Goal: Transaction & Acquisition: Purchase product/service

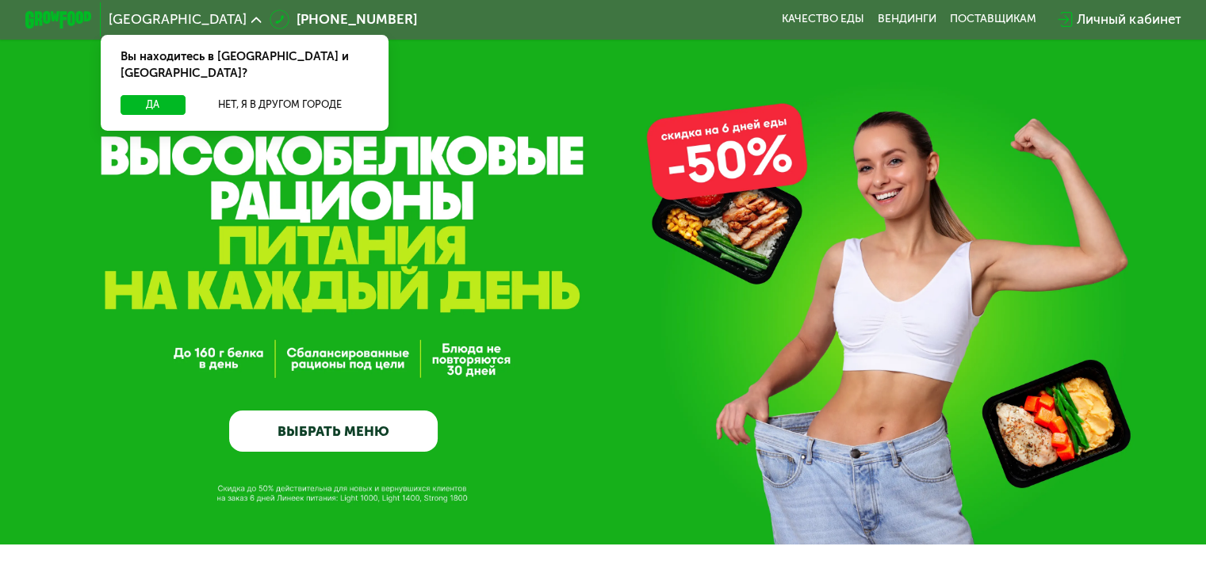
click at [273, 75] on div "Вы находитесь в [GEOGRAPHIC_DATA] и [GEOGRAPHIC_DATA]?" at bounding box center [245, 65] width 288 height 60
click at [274, 76] on div "Вы находитесь в [GEOGRAPHIC_DATA] и [GEOGRAPHIC_DATA]?" at bounding box center [245, 65] width 288 height 60
click at [278, 95] on button "Нет, я в другом городе" at bounding box center [280, 105] width 177 height 20
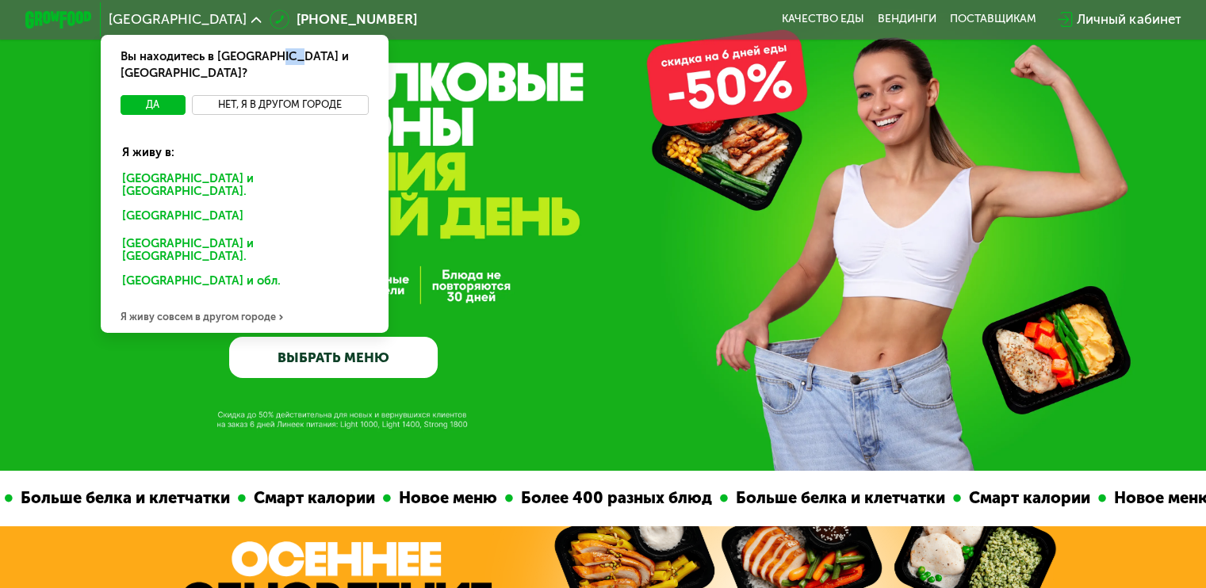
scroll to position [79, 0]
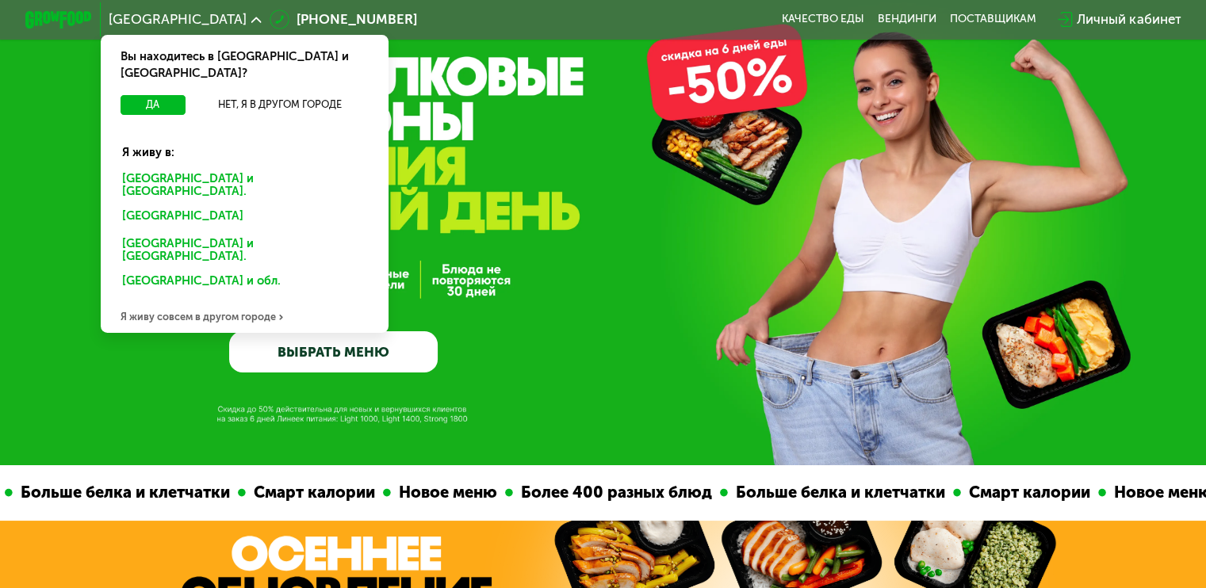
click at [227, 300] on div "Я живу совсем в другом городе" at bounding box center [245, 316] width 288 height 33
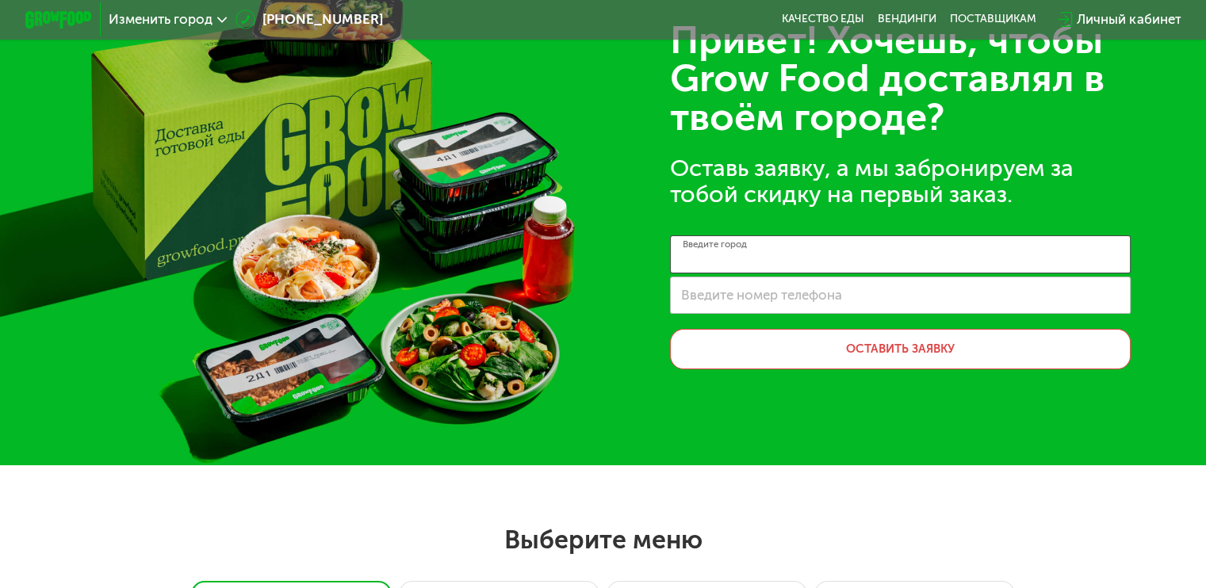
click at [783, 259] on input "Введите город" at bounding box center [900, 254] width 461 height 38
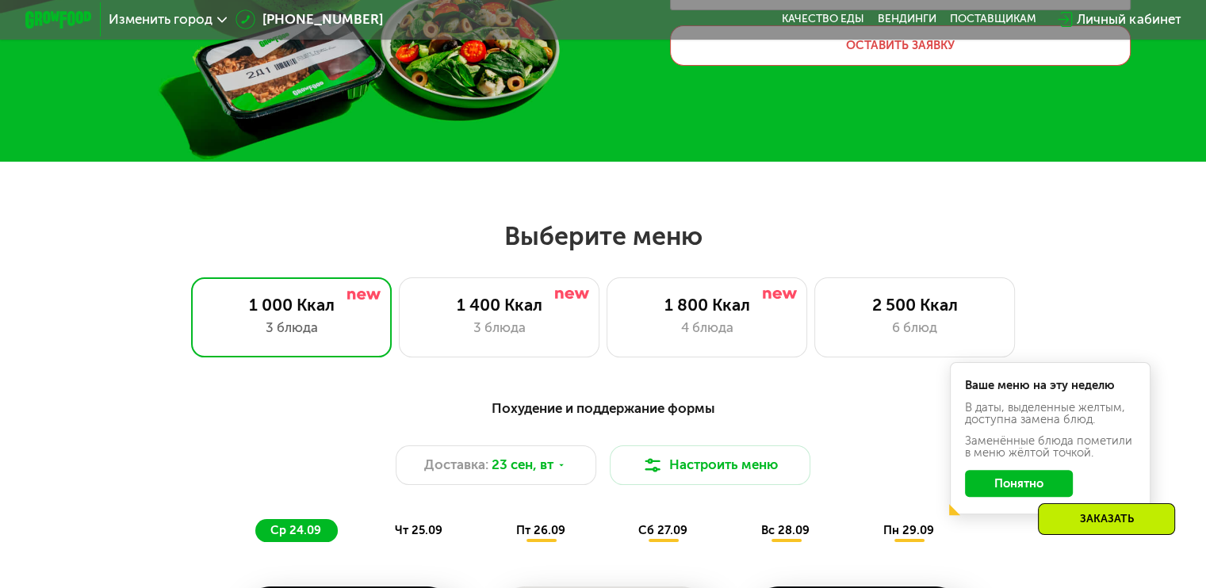
scroll to position [396, 0]
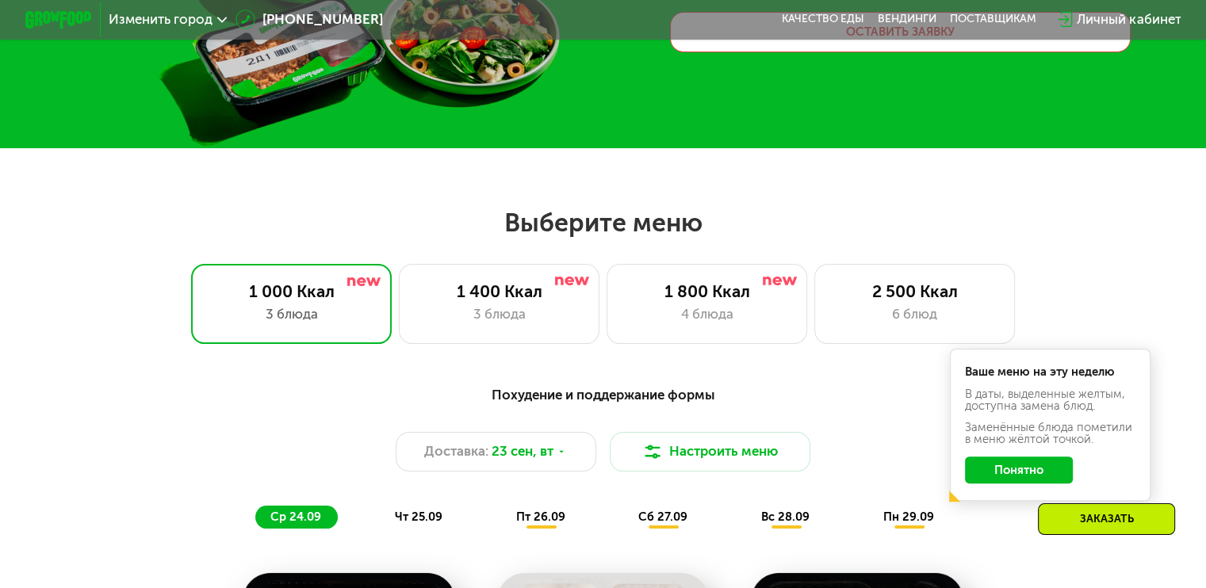
click at [438, 224] on h2 "Выберите меню" at bounding box center [603, 223] width 1099 height 32
click at [455, 219] on h2 "Выберите меню" at bounding box center [603, 223] width 1099 height 32
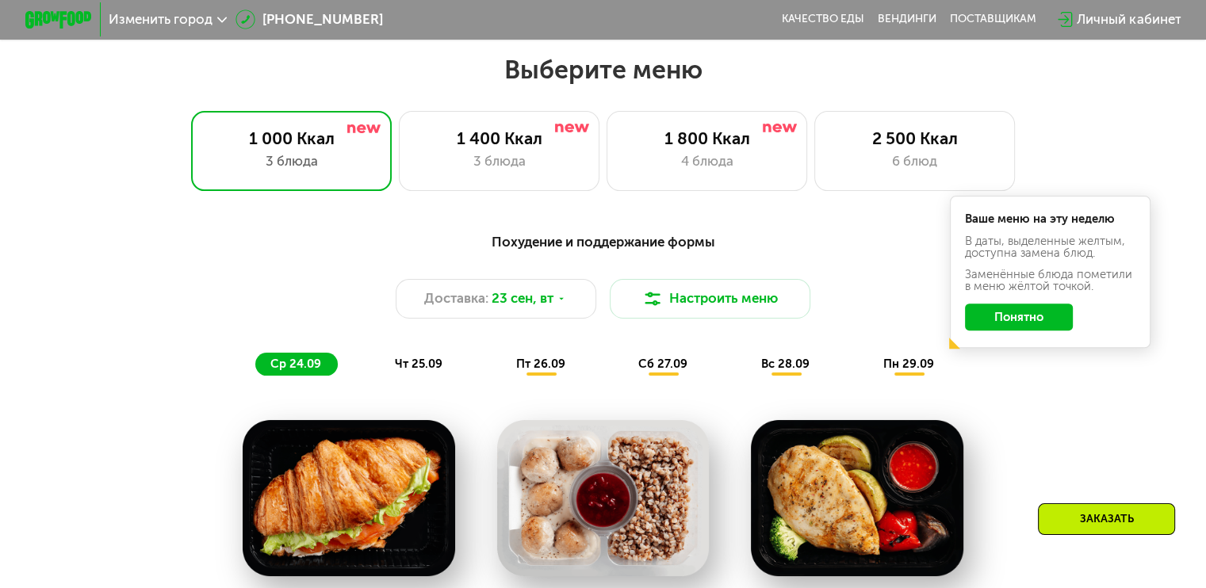
scroll to position [555, 0]
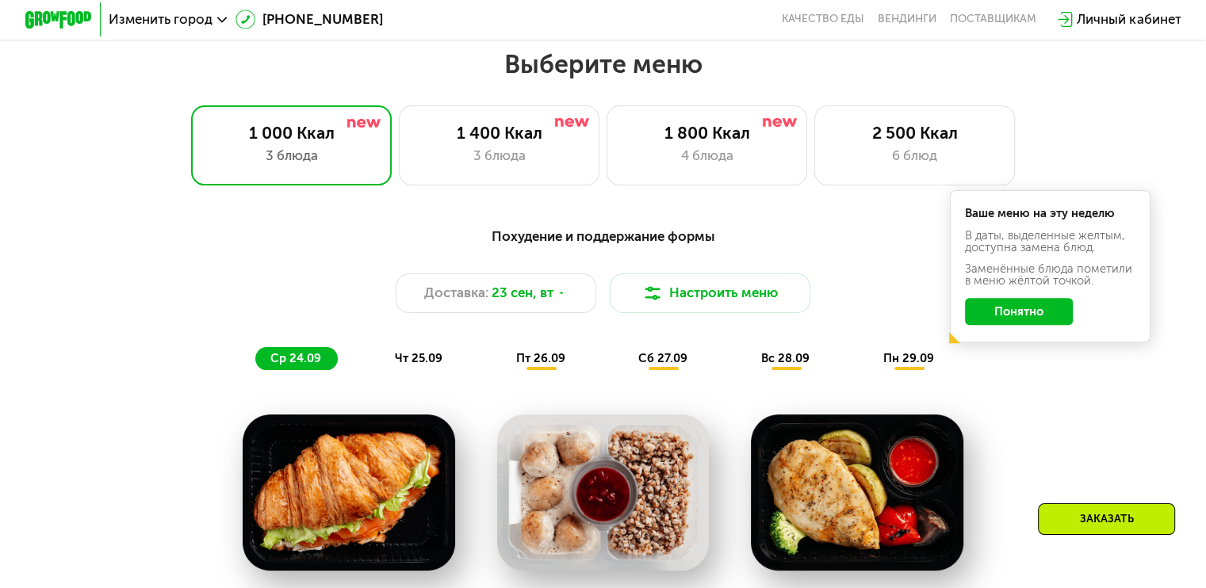
click at [1066, 314] on button "Понятно" at bounding box center [1019, 311] width 108 height 27
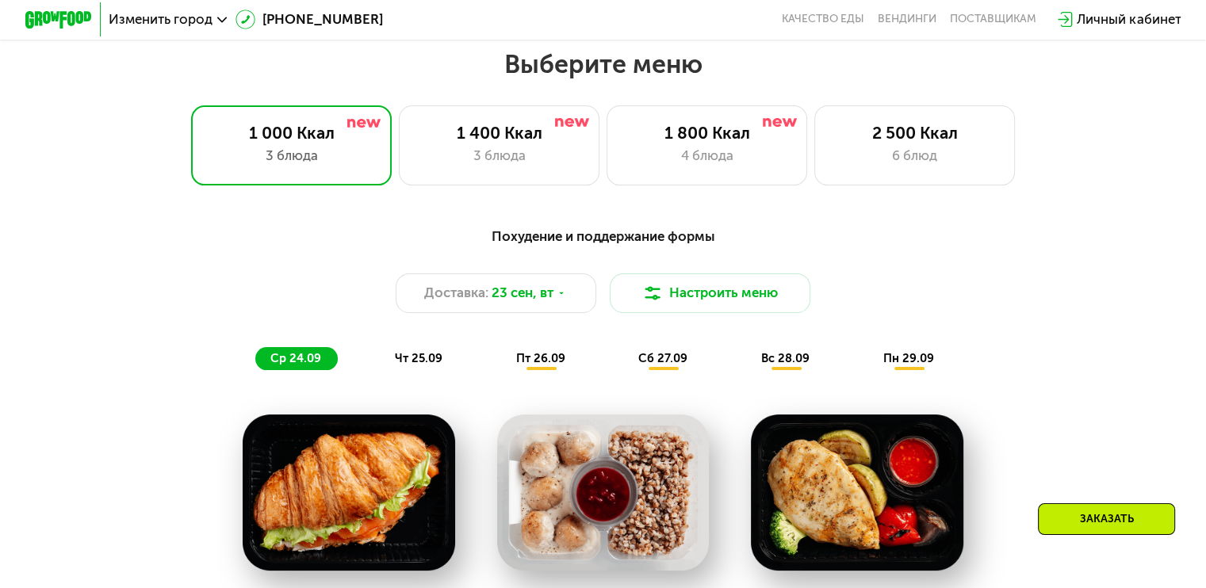
click at [918, 247] on div "Похудение и поддержание формы" at bounding box center [603, 236] width 992 height 21
click at [893, 166] on div "6 блюд" at bounding box center [915, 156] width 166 height 20
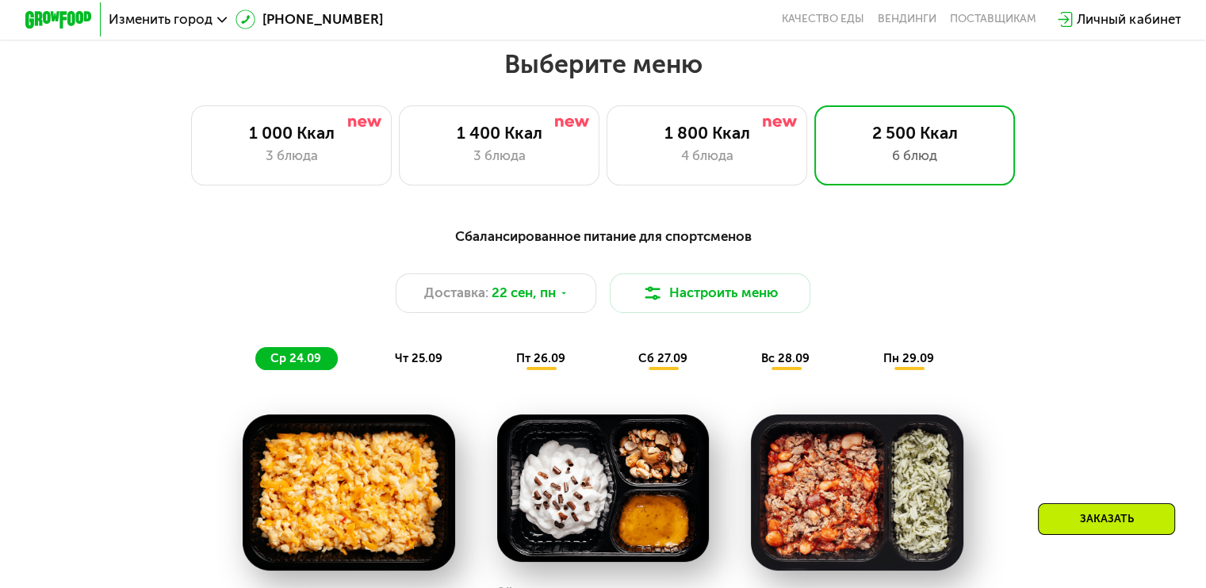
click at [896, 225] on div "Сбалансированное питание для спортсменов Доставка: [DATE] Настроить меню ср 24.…" at bounding box center [604, 298] width 1012 height 165
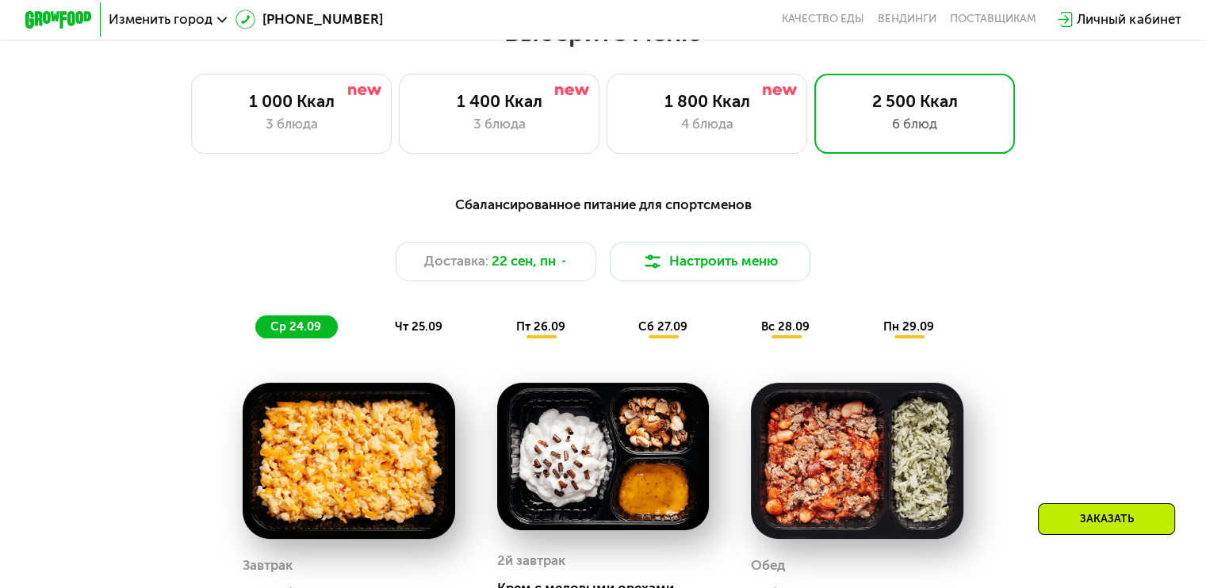
scroll to position [634, 0]
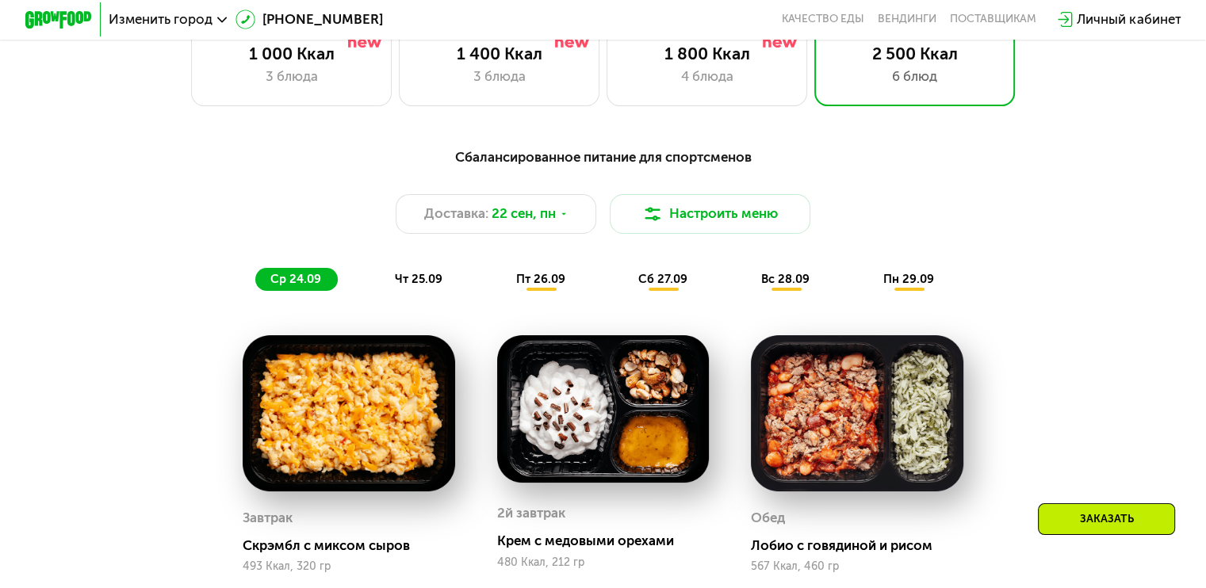
click at [882, 183] on div "Сбалансированное питание для спортсменов Доставка: [DATE] Настроить меню ср 24.…" at bounding box center [603, 219] width 992 height 145
click at [701, 228] on button "Настроить меню" at bounding box center [710, 214] width 201 height 40
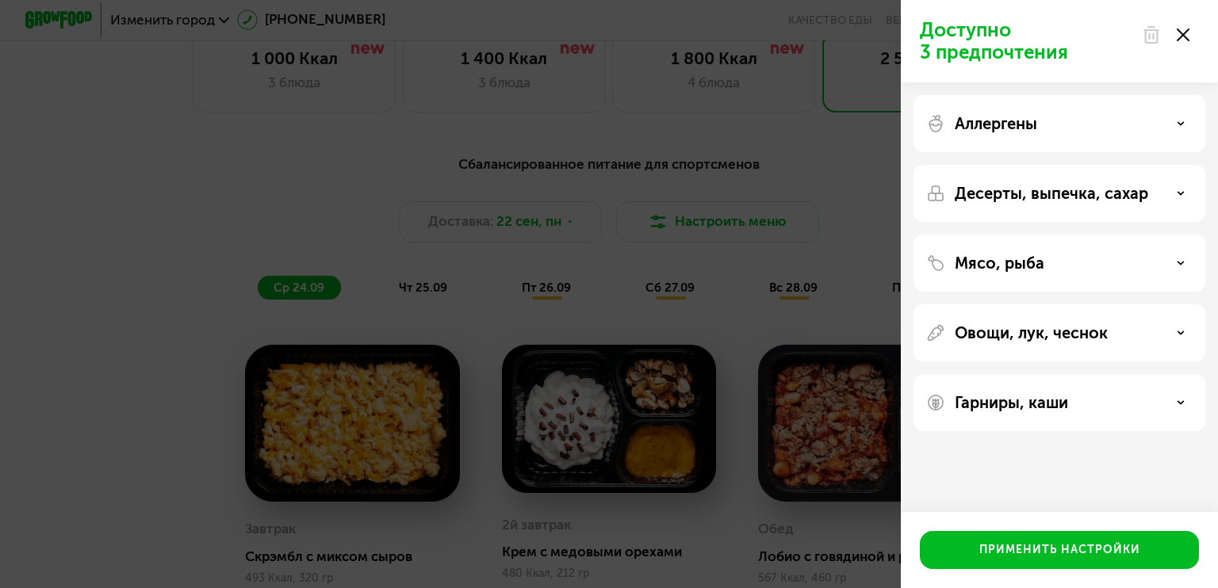
click at [1121, 117] on div "Аллергены" at bounding box center [1059, 123] width 266 height 19
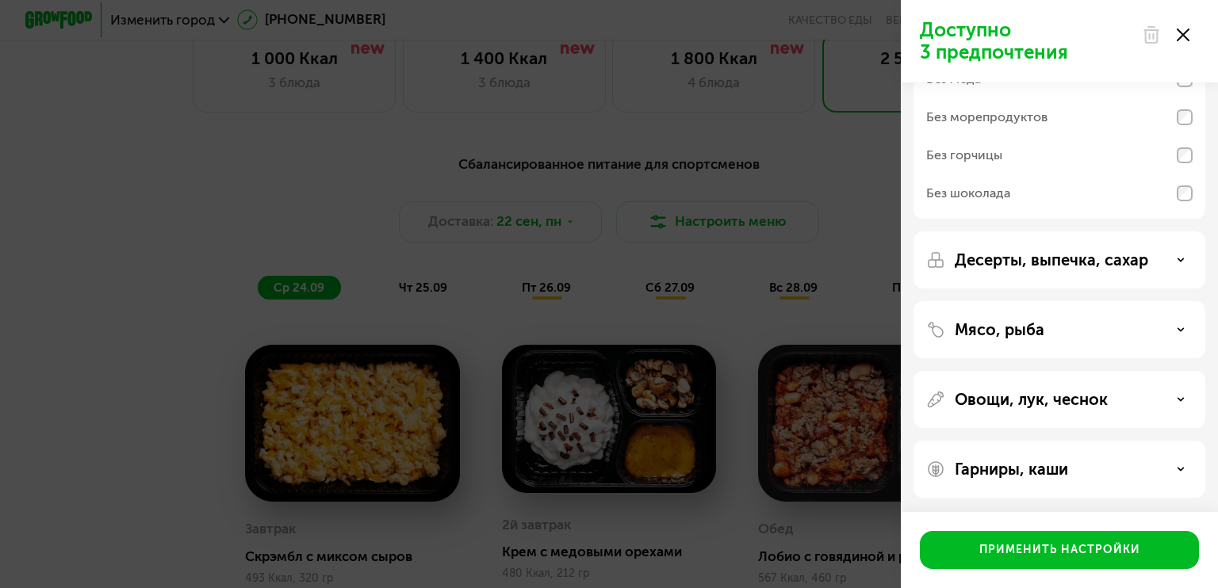
scroll to position [176, 0]
click at [1077, 251] on p "Десерты, выпечка, сахар" at bounding box center [1051, 259] width 193 height 19
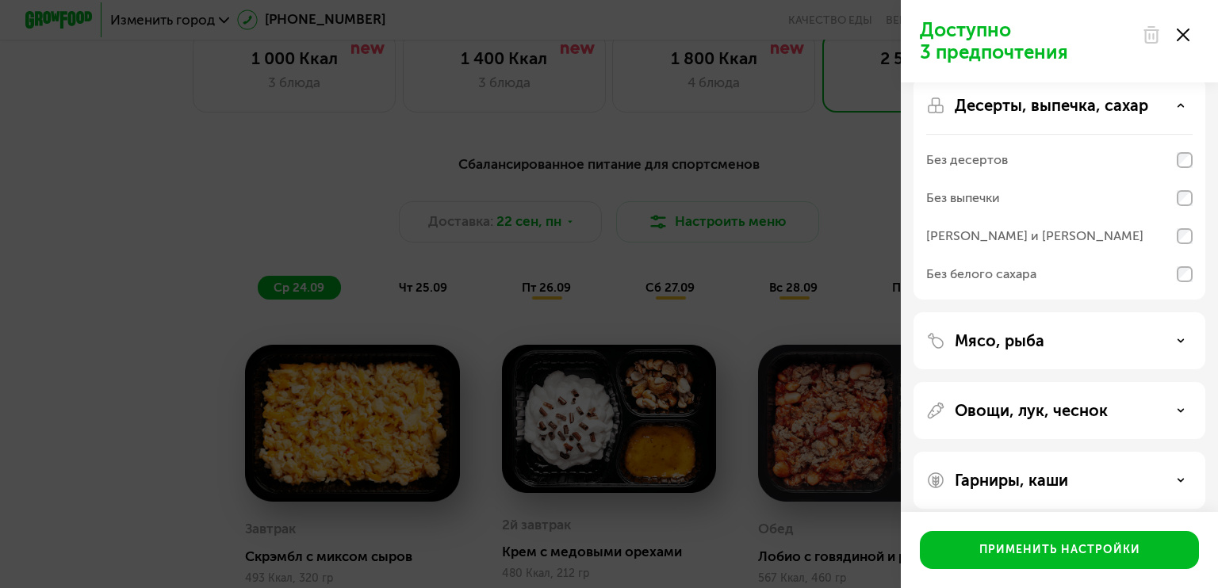
scroll to position [342, 0]
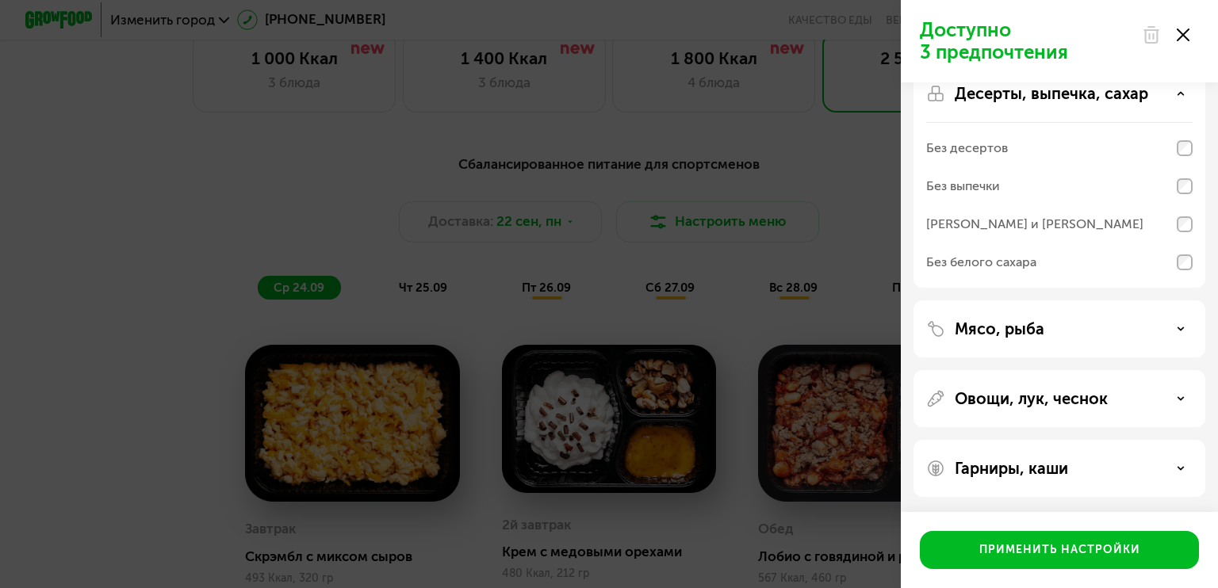
click at [1112, 471] on div "Гарниры, каши" at bounding box center [1059, 468] width 266 height 19
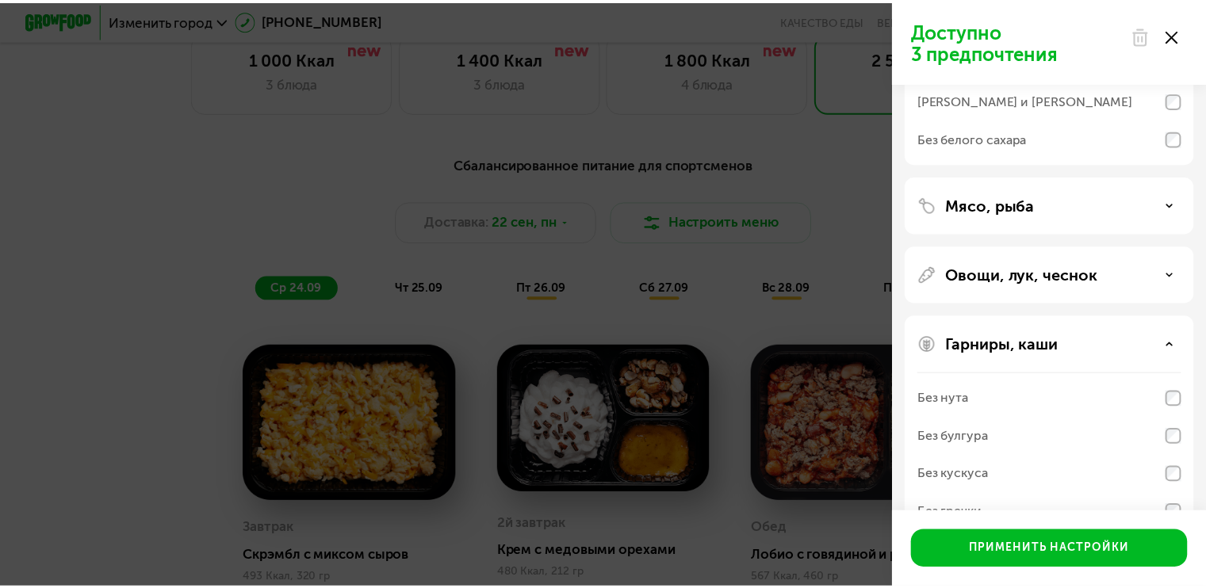
scroll to position [546, 0]
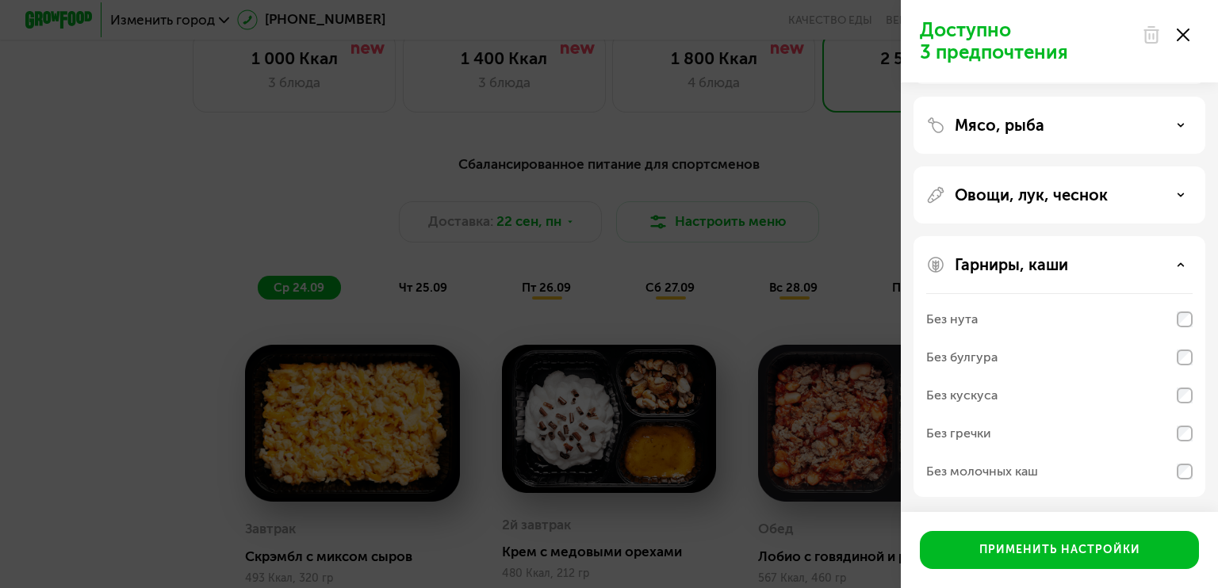
click at [1050, 433] on div "Без гречки" at bounding box center [1059, 434] width 266 height 38
click at [1037, 362] on div "Без булгура" at bounding box center [1059, 358] width 266 height 38
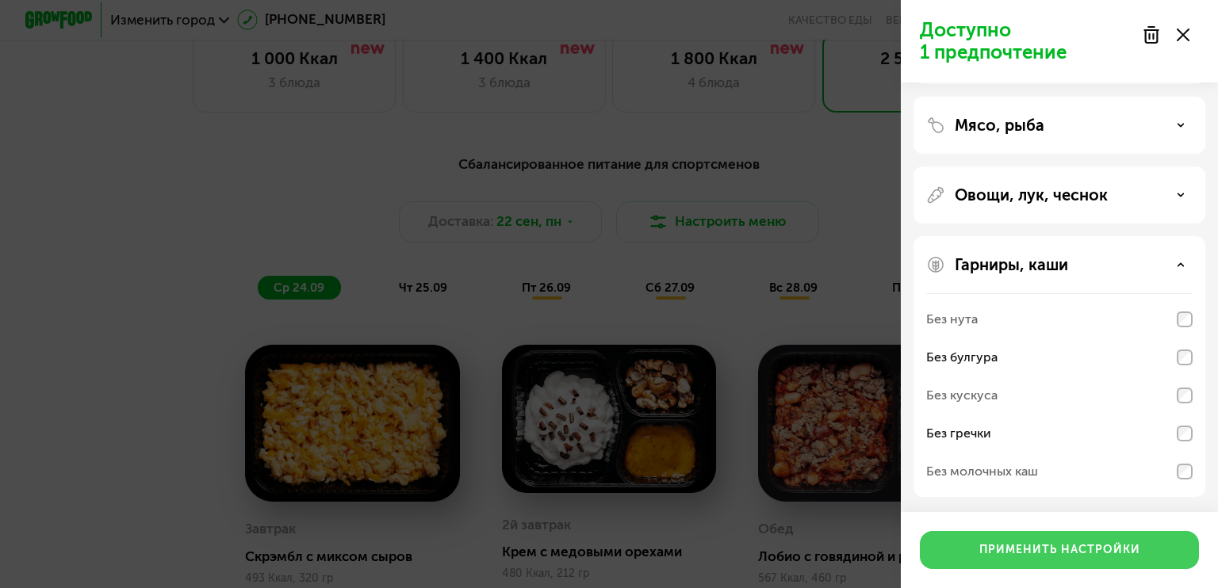
click at [1061, 542] on div "Применить настройки" at bounding box center [1059, 550] width 161 height 16
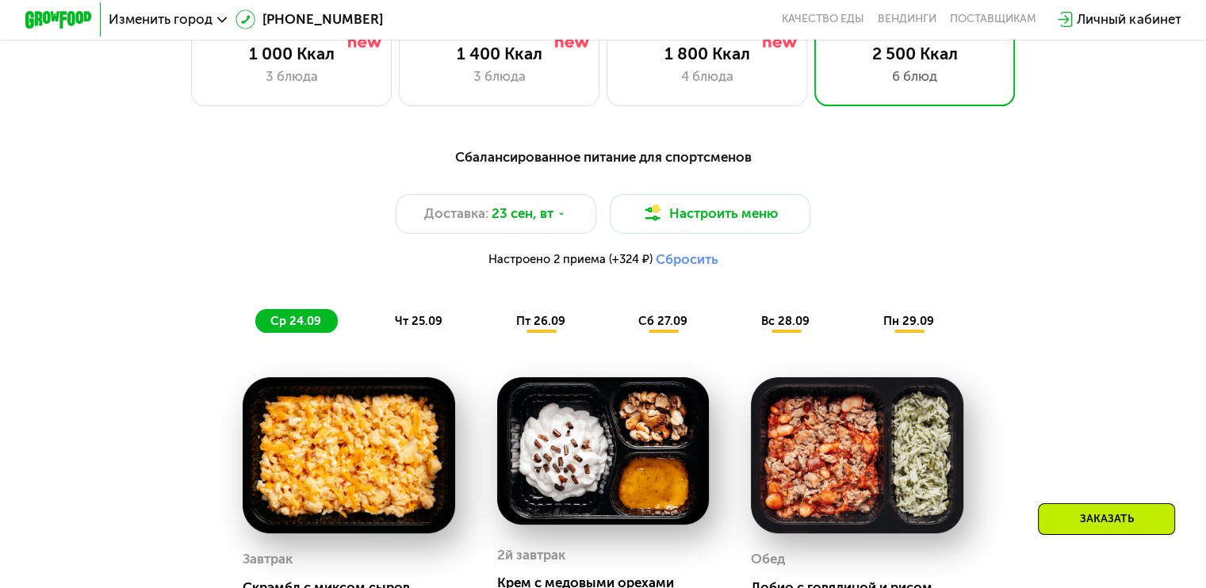
click at [1099, 328] on div "Сбалансированное питание для спортсменов Доставка: [DATE] Настроить меню Настро…" at bounding box center [603, 240] width 992 height 186
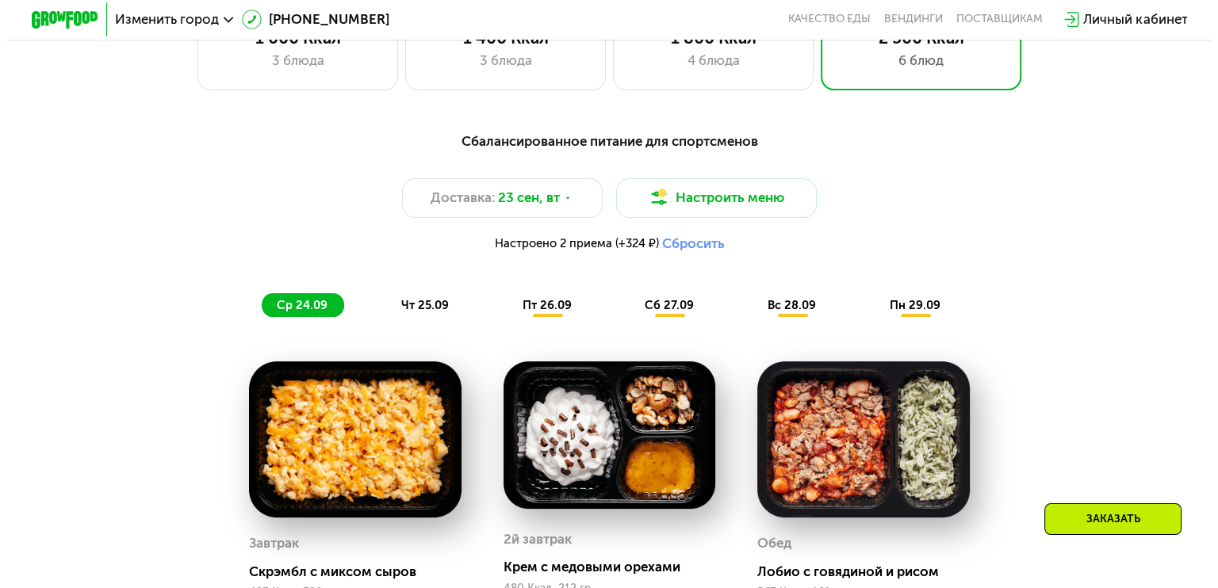
scroll to position [634, 0]
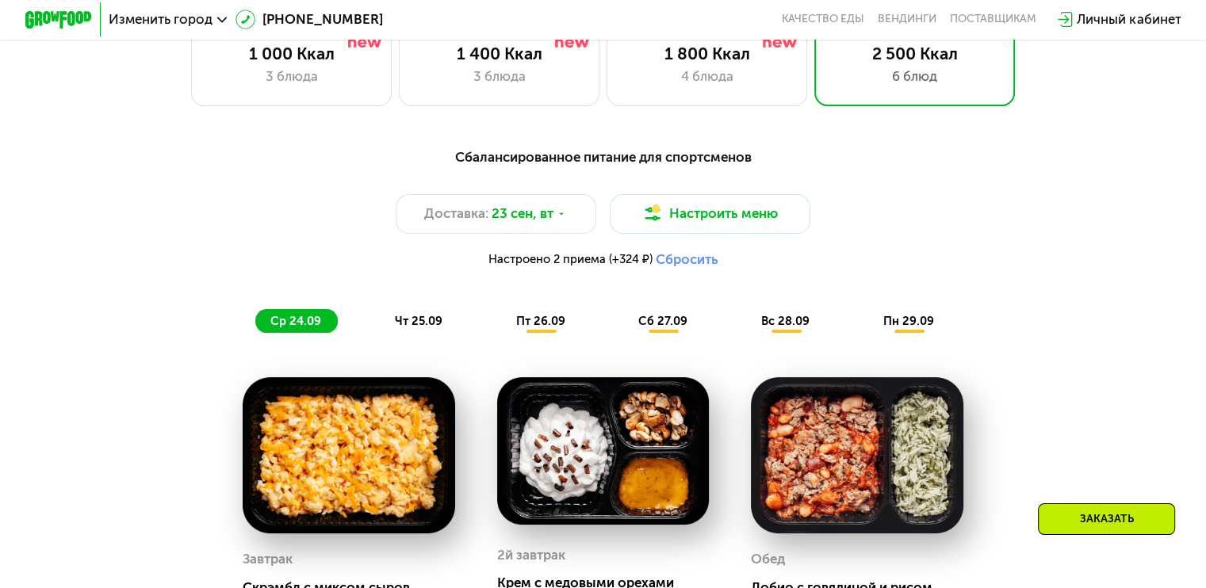
click at [614, 263] on span "Настроено 2 приема (+324 ₽)" at bounding box center [570, 260] width 164 height 12
click at [696, 235] on button "Настроить меню" at bounding box center [710, 214] width 201 height 40
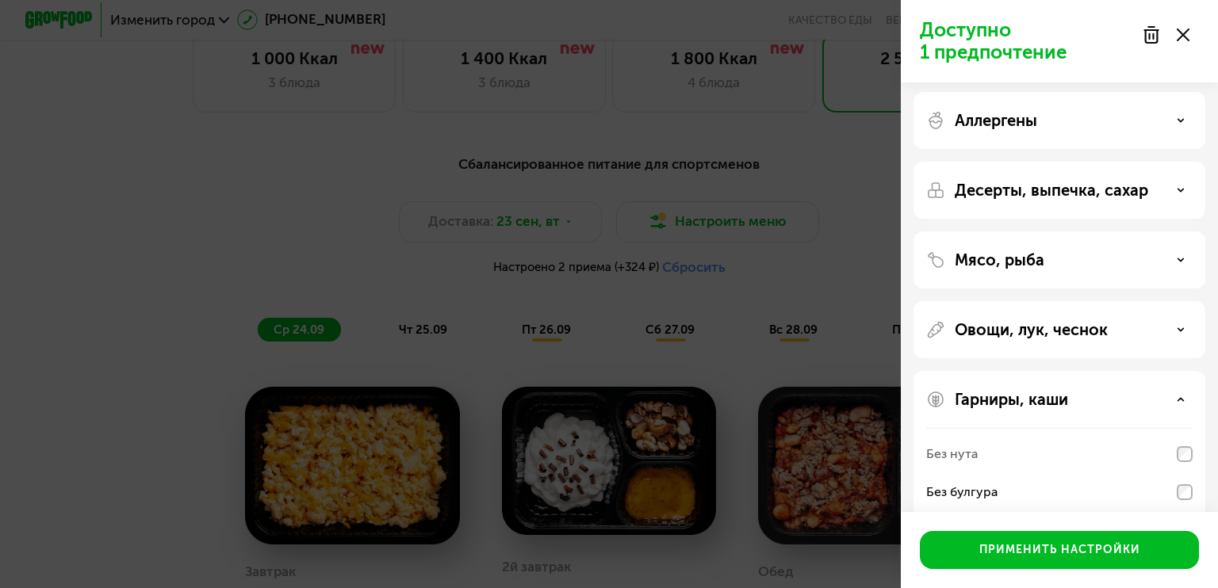
scroll to position [0, 0]
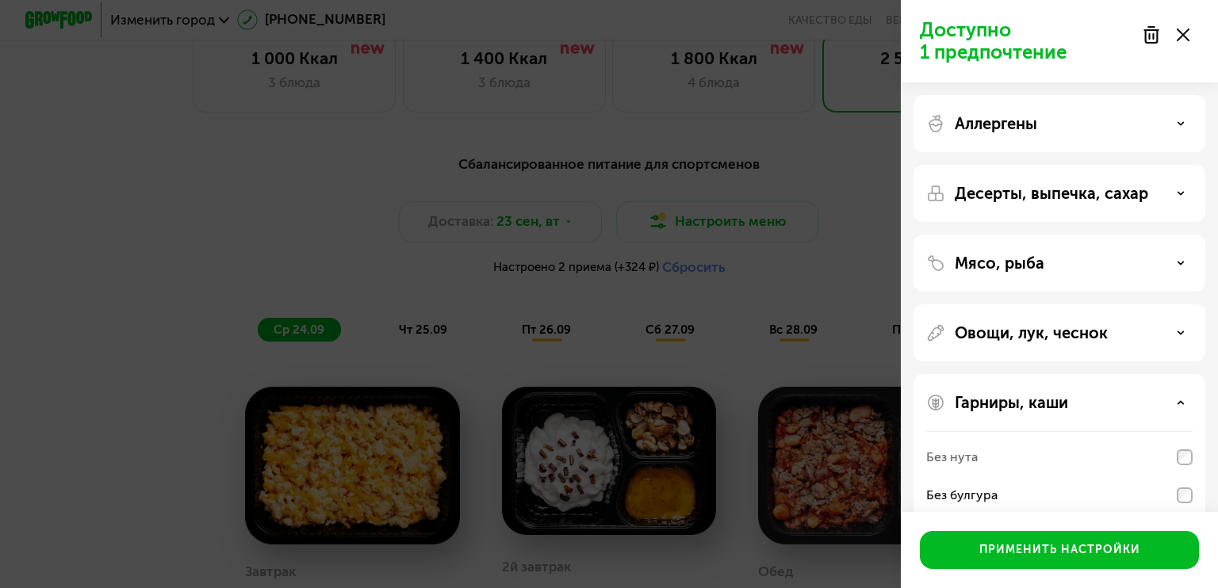
click at [1126, 132] on div "Аллергены" at bounding box center [1059, 123] width 266 height 19
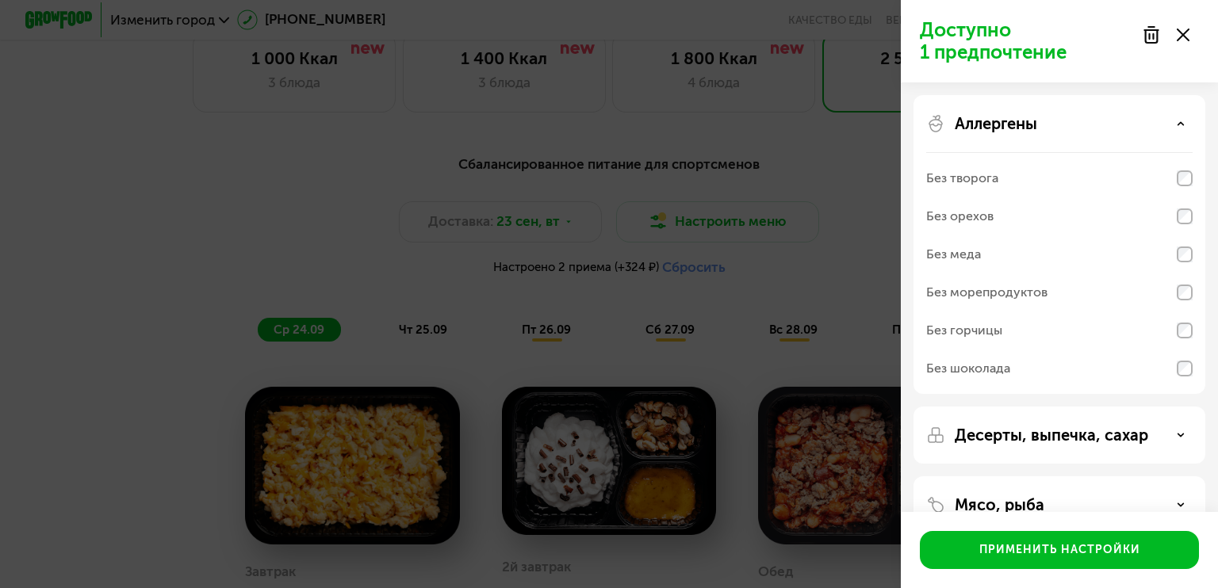
click at [1126, 132] on div "Аллергены" at bounding box center [1059, 123] width 266 height 19
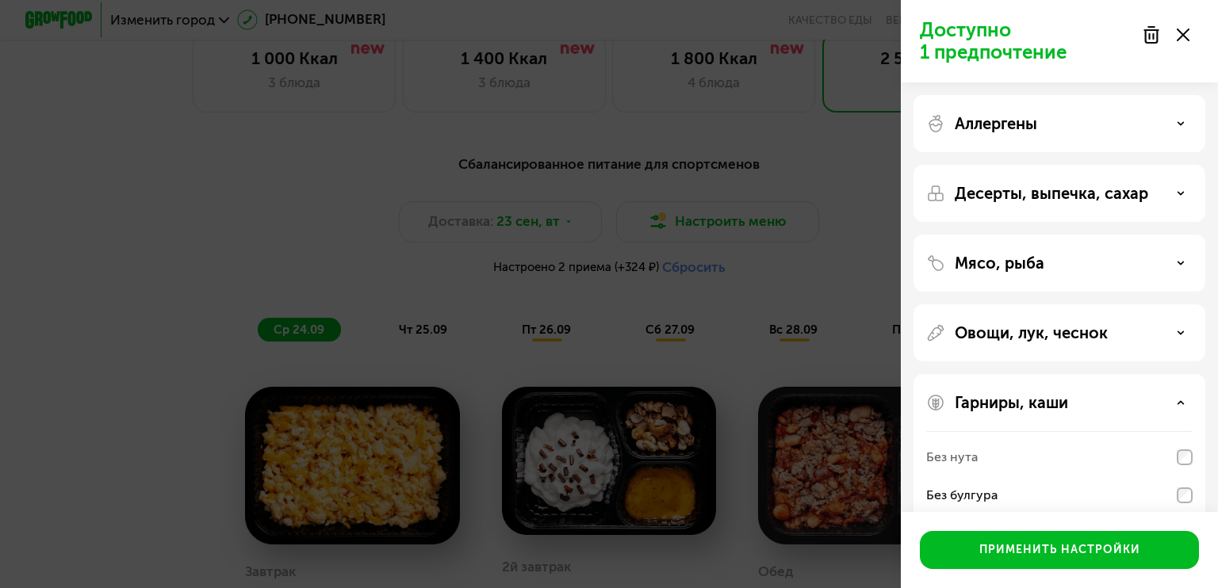
click at [1121, 197] on p "Десерты, выпечка, сахар" at bounding box center [1051, 193] width 193 height 19
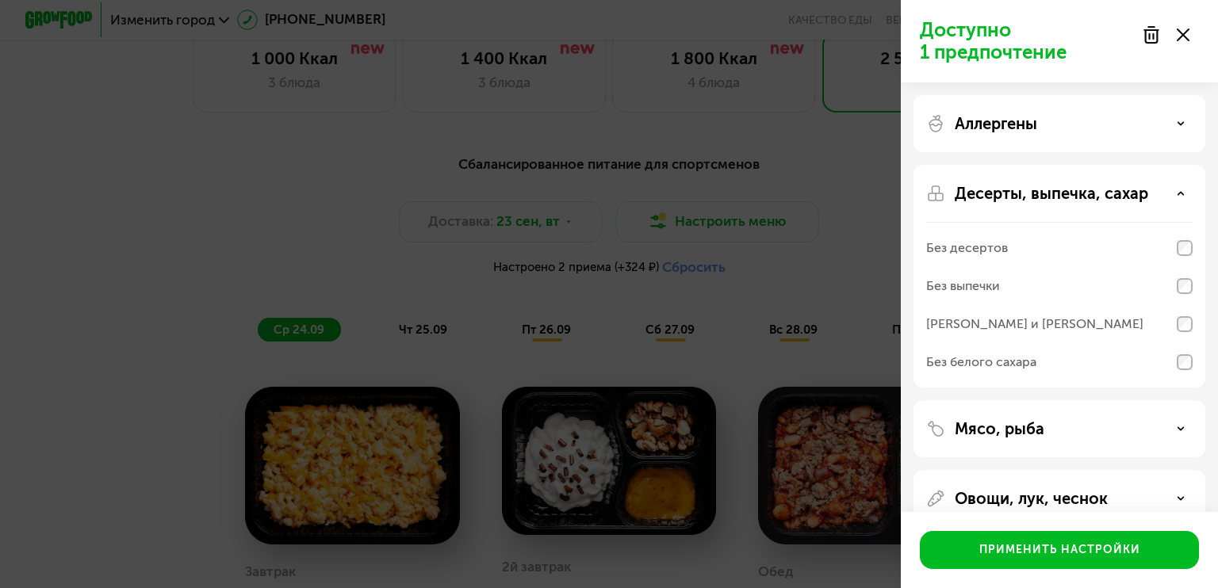
click at [1121, 197] on p "Десерты, выпечка, сахар" at bounding box center [1051, 193] width 193 height 19
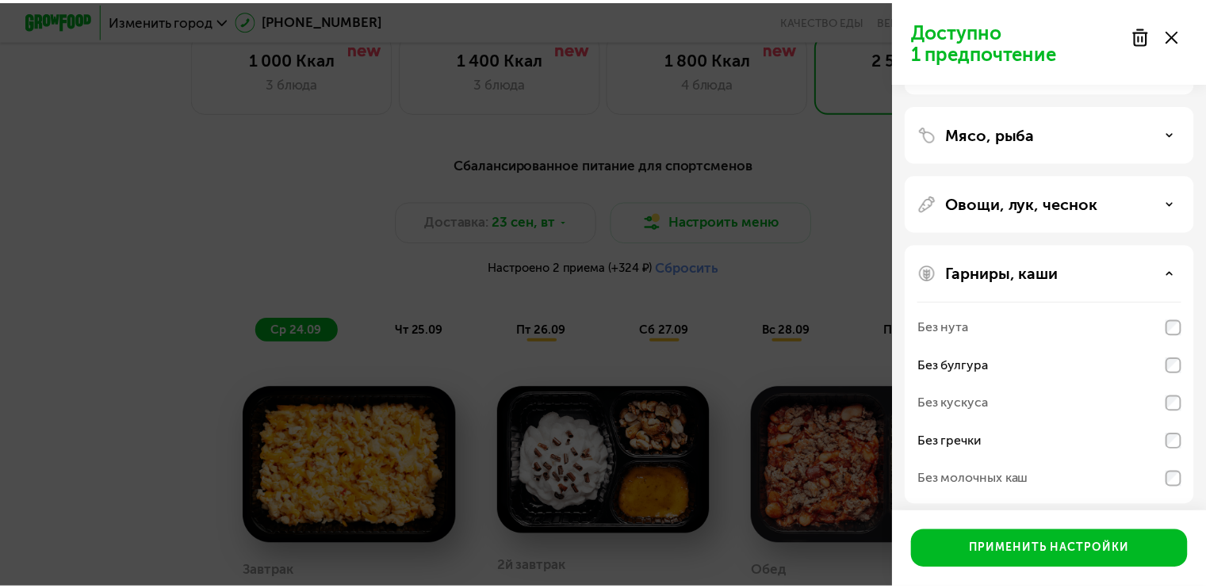
scroll to position [138, 0]
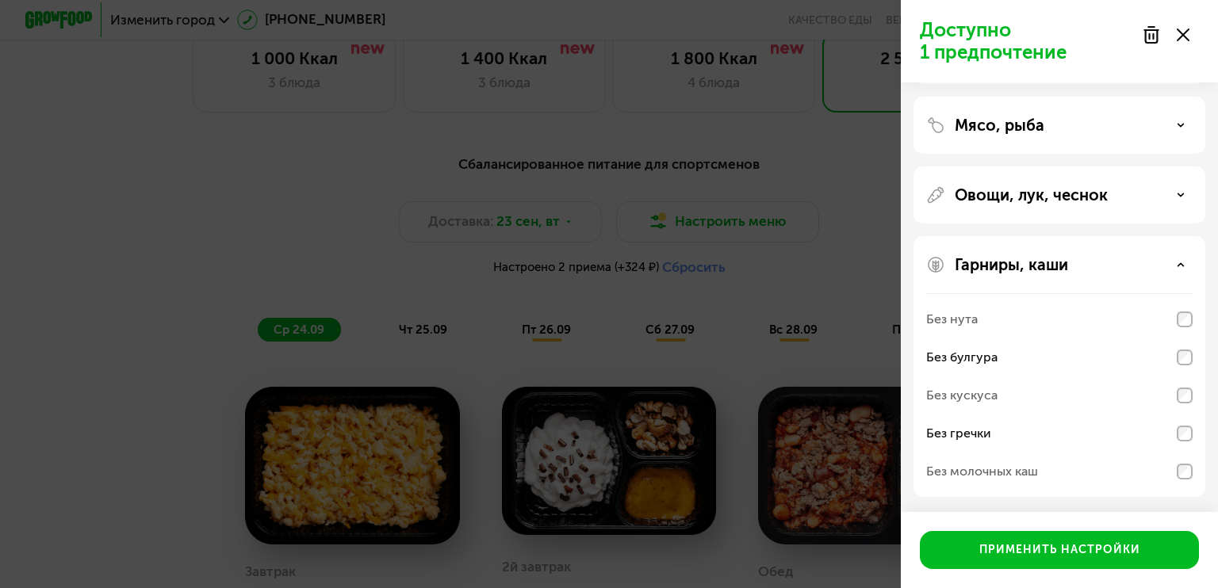
click at [1185, 37] on use at bounding box center [1183, 35] width 13 height 13
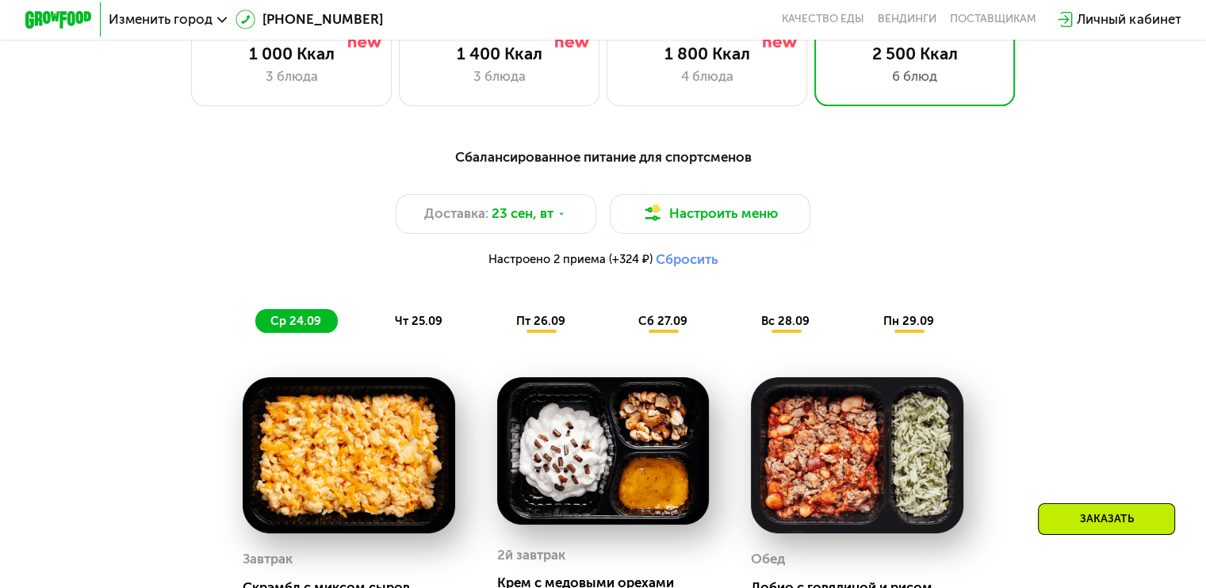
click at [1099, 208] on div "Доставка: [DATE] Настроить меню Настроено 2 приема (+324 ₽) Сбросить" at bounding box center [603, 235] width 992 height 82
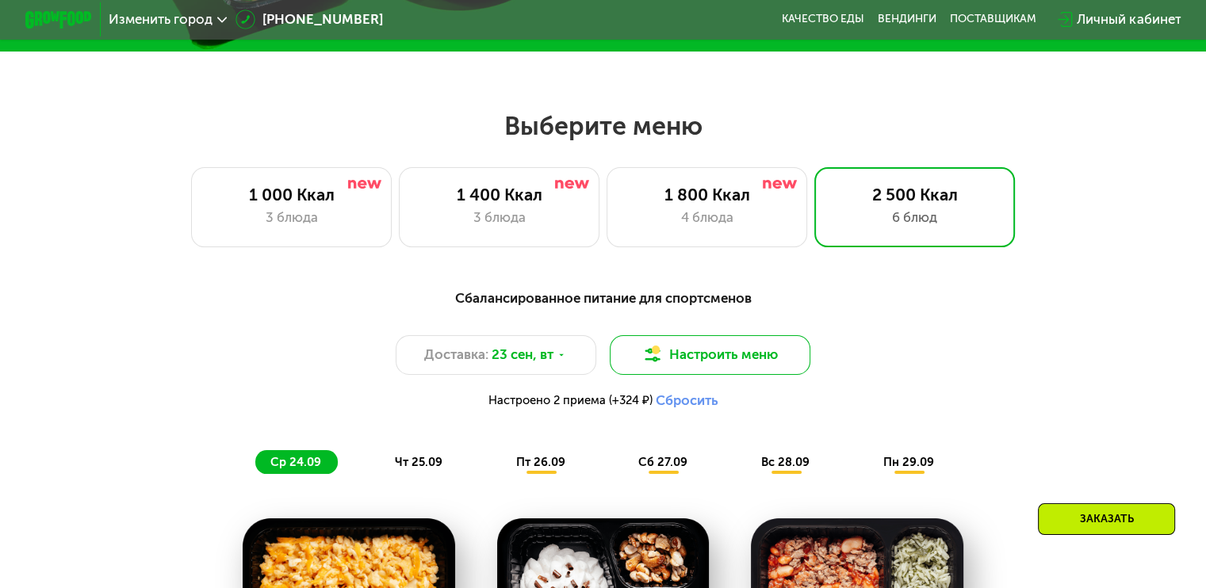
scroll to position [476, 0]
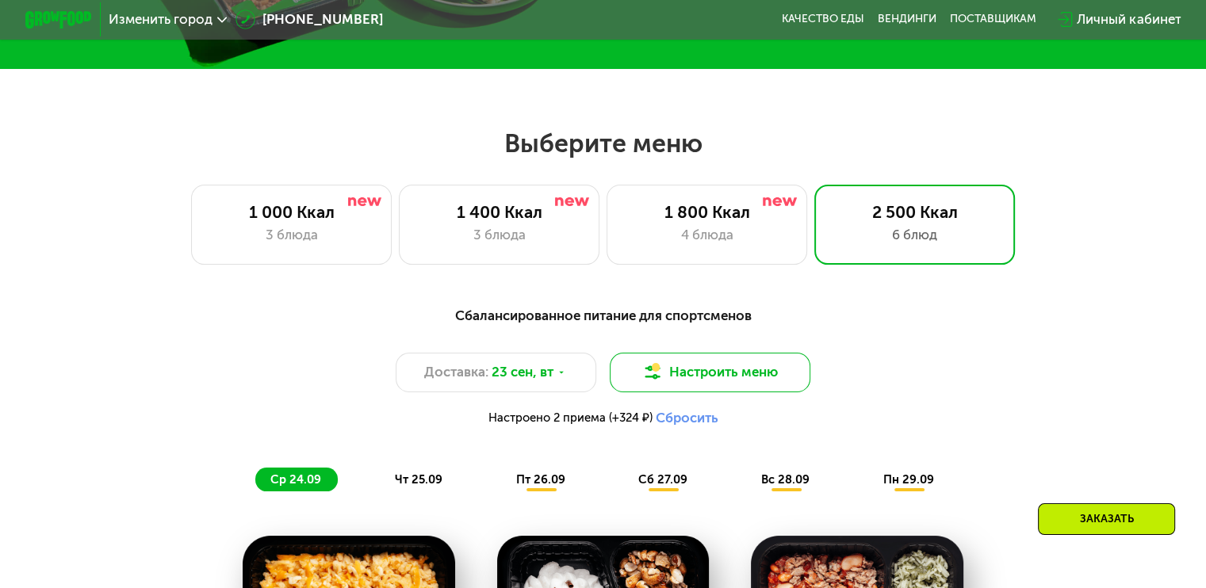
click at [720, 213] on div "1 800 Ккал" at bounding box center [707, 212] width 166 height 20
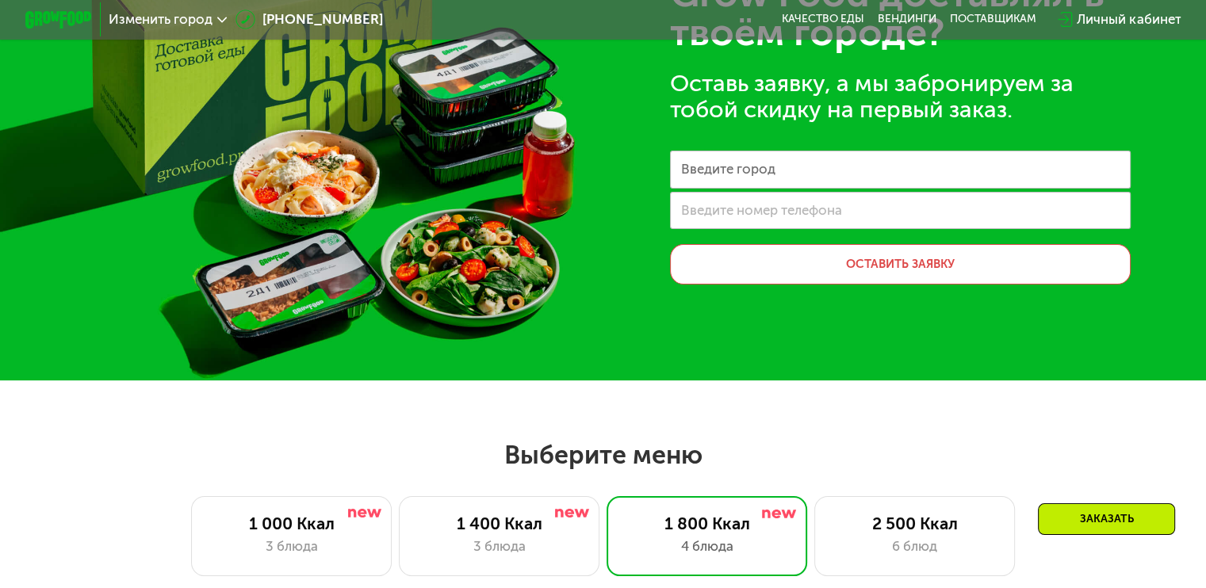
scroll to position [159, 0]
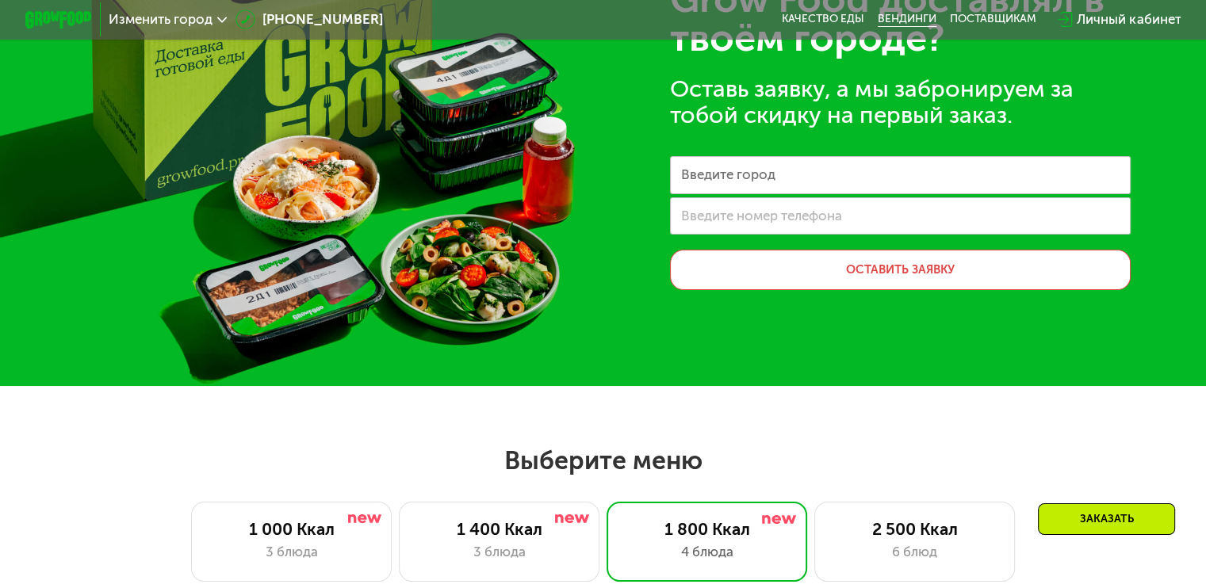
click at [936, 18] on link "Вендинги" at bounding box center [907, 19] width 59 height 13
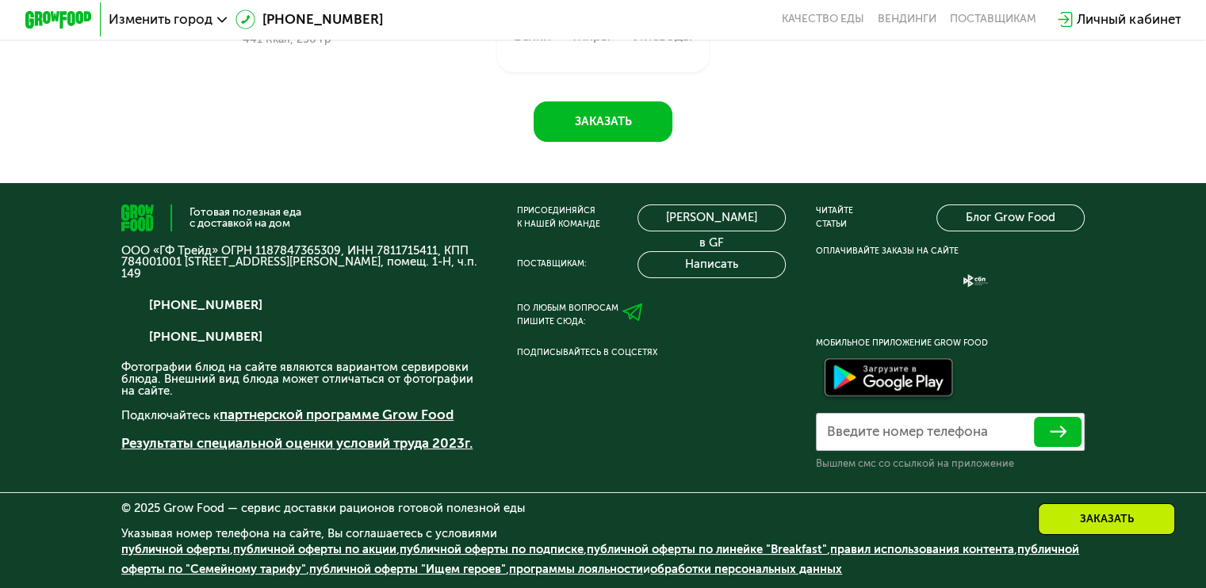
scroll to position [1477, 0]
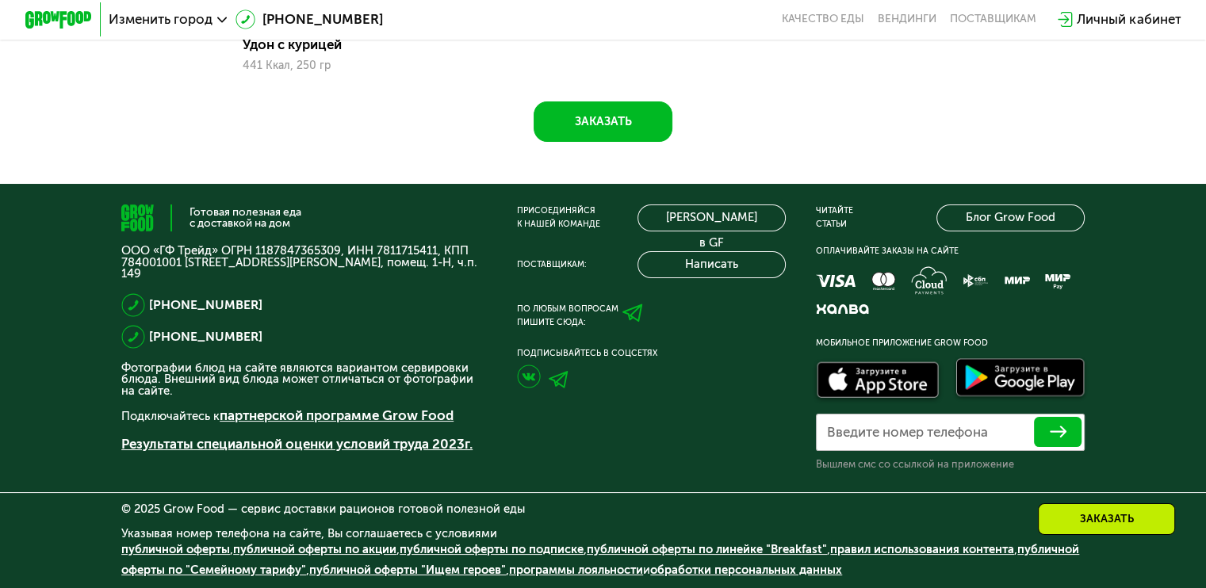
click at [220, 212] on div "Готовая полезная еда с доставкой на дом" at bounding box center [246, 217] width 112 height 21
click at [130, 219] on img at bounding box center [146, 218] width 51 height 27
click at [660, 216] on link "[PERSON_NAME] в GF" at bounding box center [711, 218] width 147 height 27
